Goal: Find specific page/section: Find specific page/section

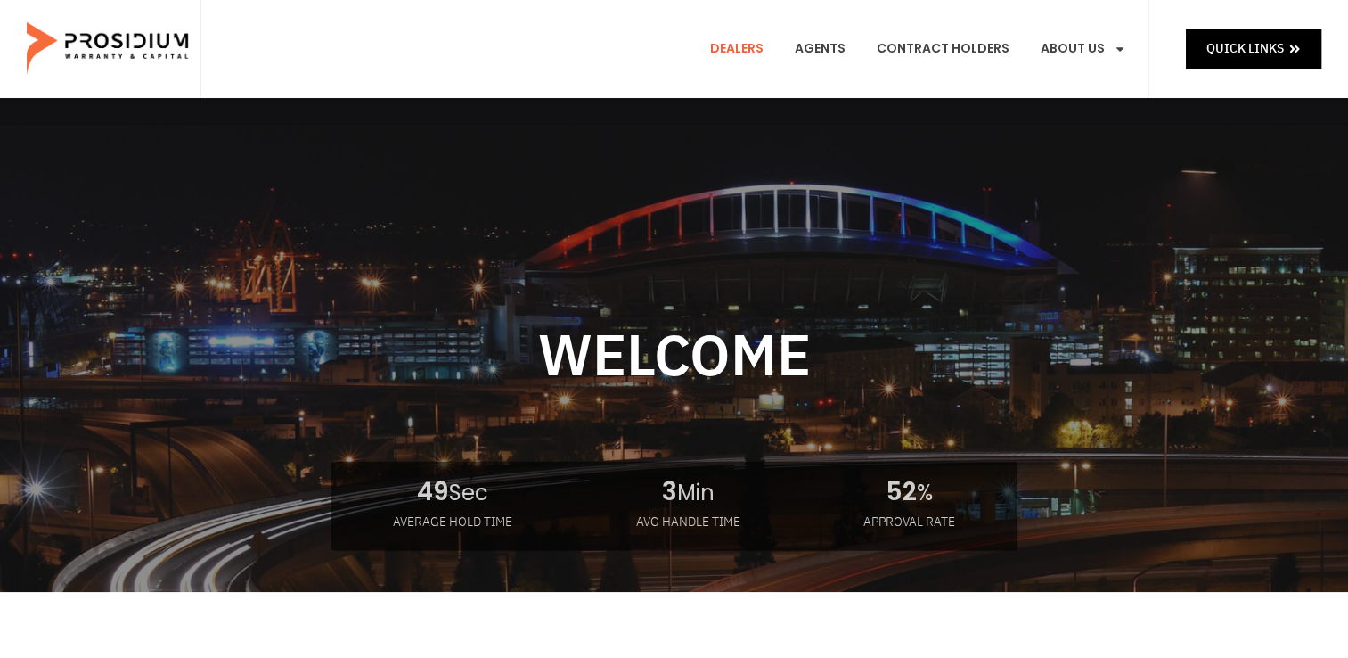
click at [731, 38] on link "Dealers" at bounding box center [737, 49] width 80 height 66
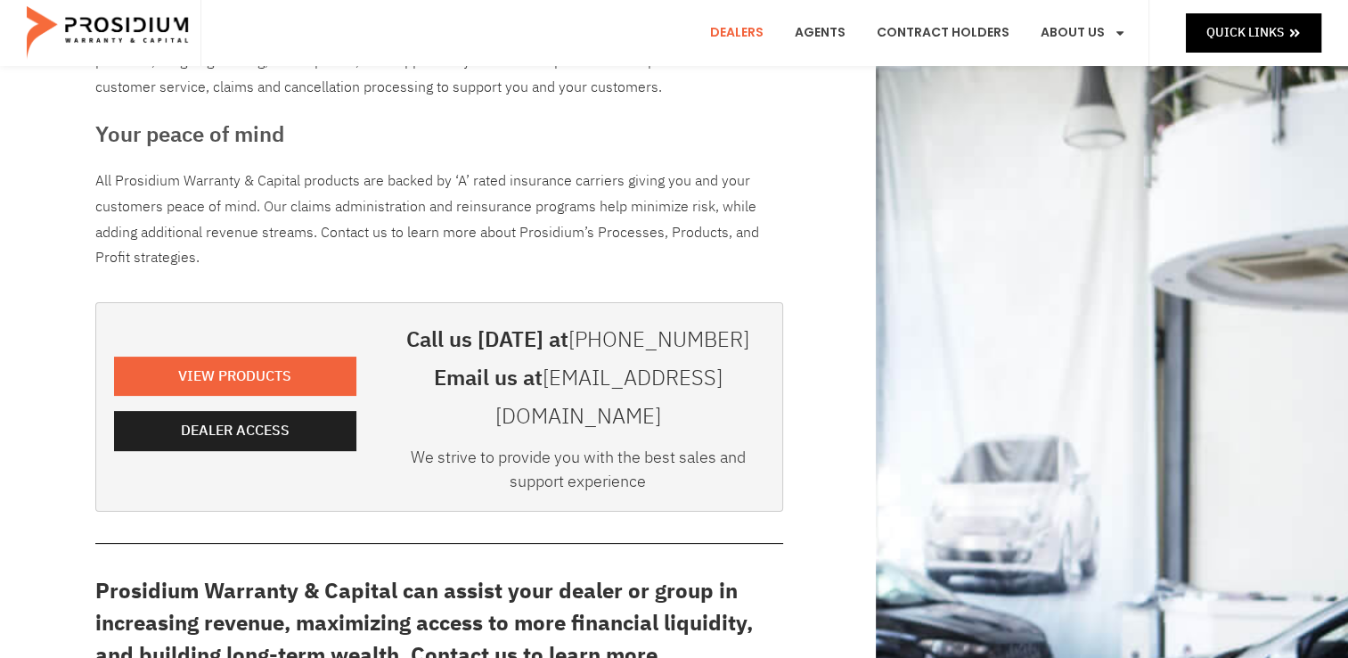
scroll to position [240, 0]
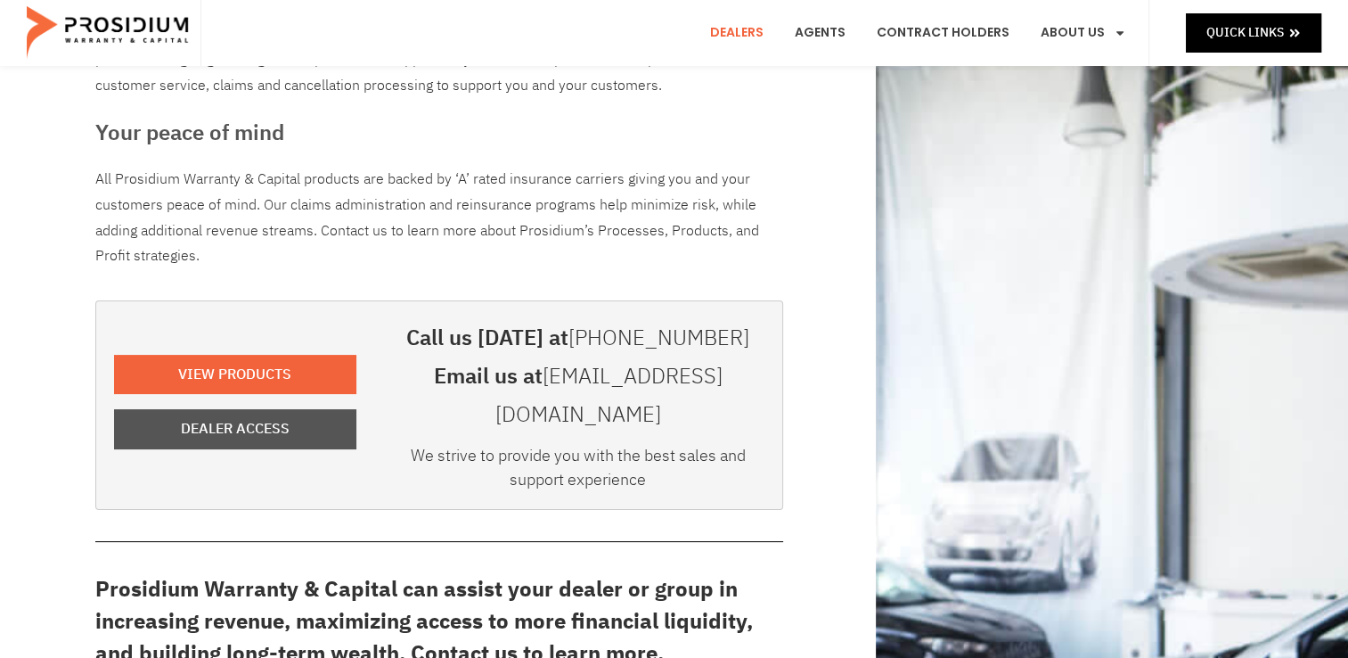
click at [321, 419] on span "Dealer Access" at bounding box center [235, 429] width 203 height 26
